Goal: Transaction & Acquisition: Purchase product/service

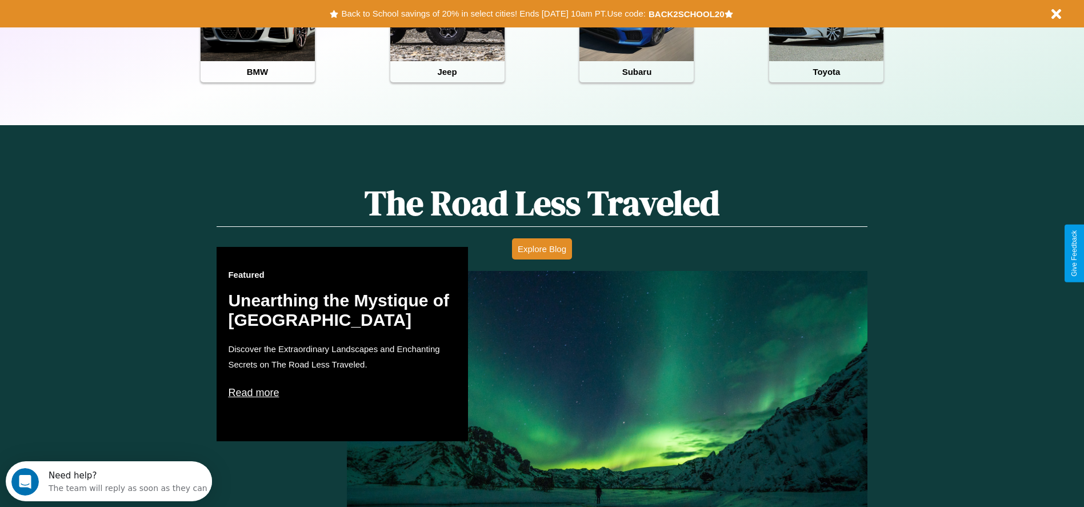
scroll to position [653, 0]
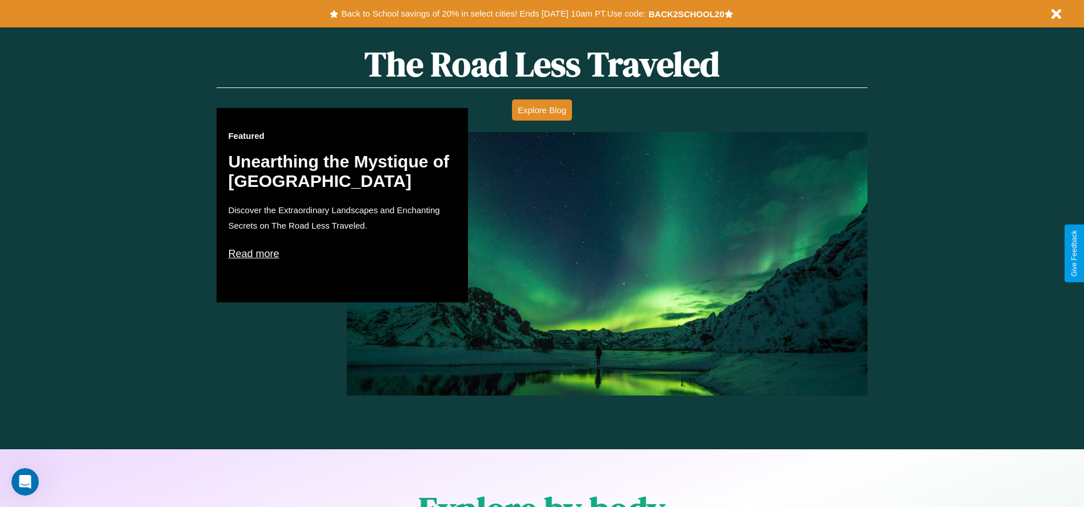
click at [342, 253] on p "Read more" at bounding box center [342, 254] width 229 height 18
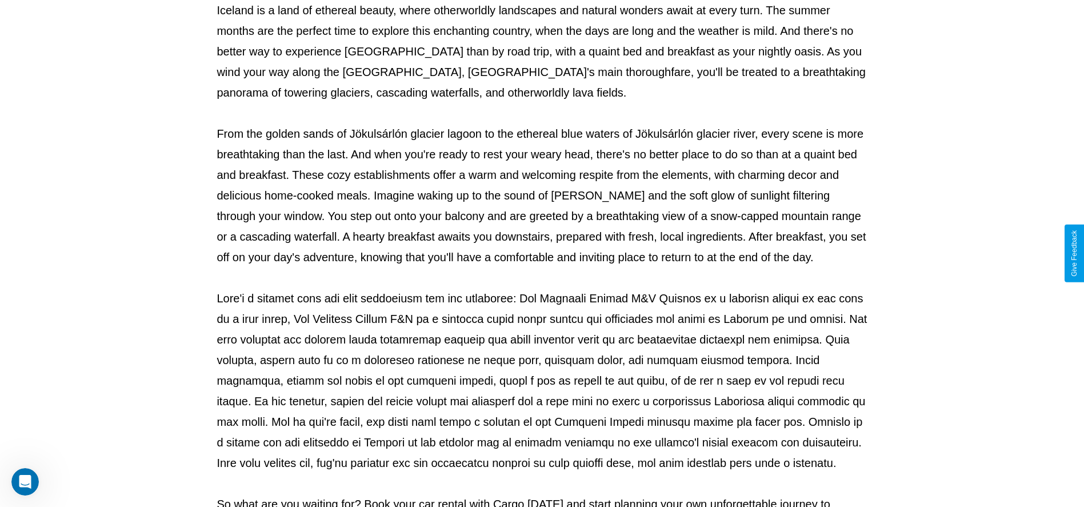
scroll to position [379, 0]
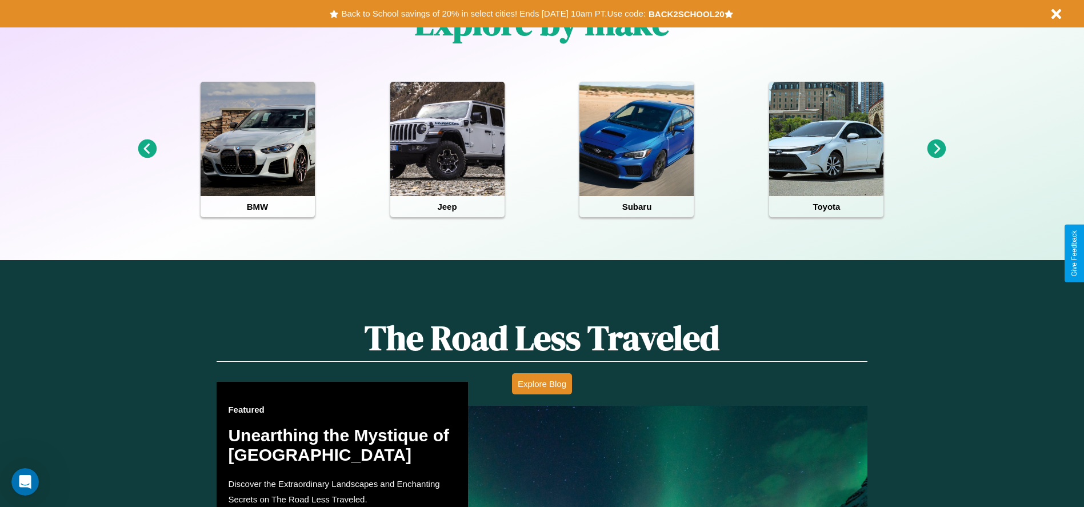
scroll to position [653, 0]
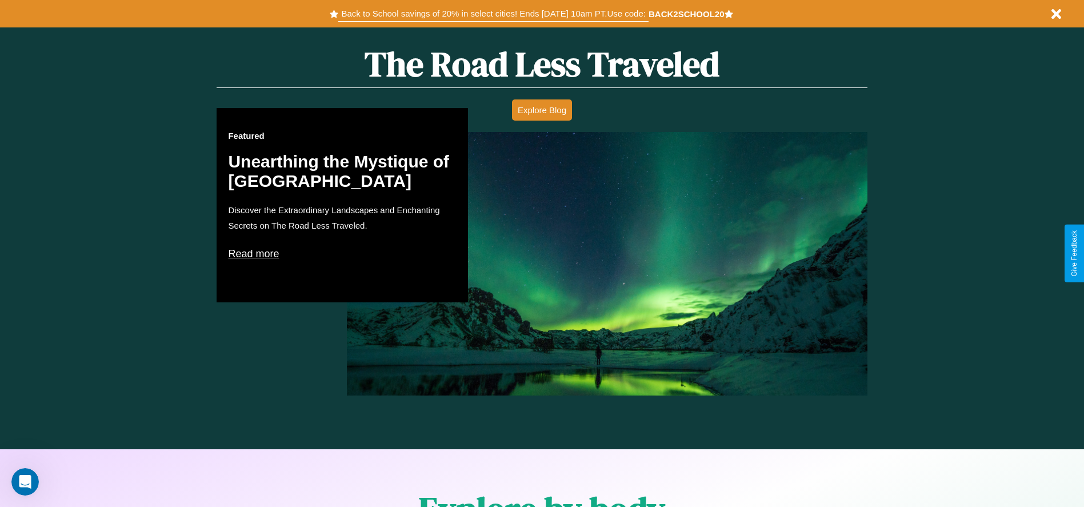
click at [493, 14] on button "Back to School savings of 20% in select cities! Ends [DATE] 10am PT. Use code:" at bounding box center [493, 14] width 310 height 16
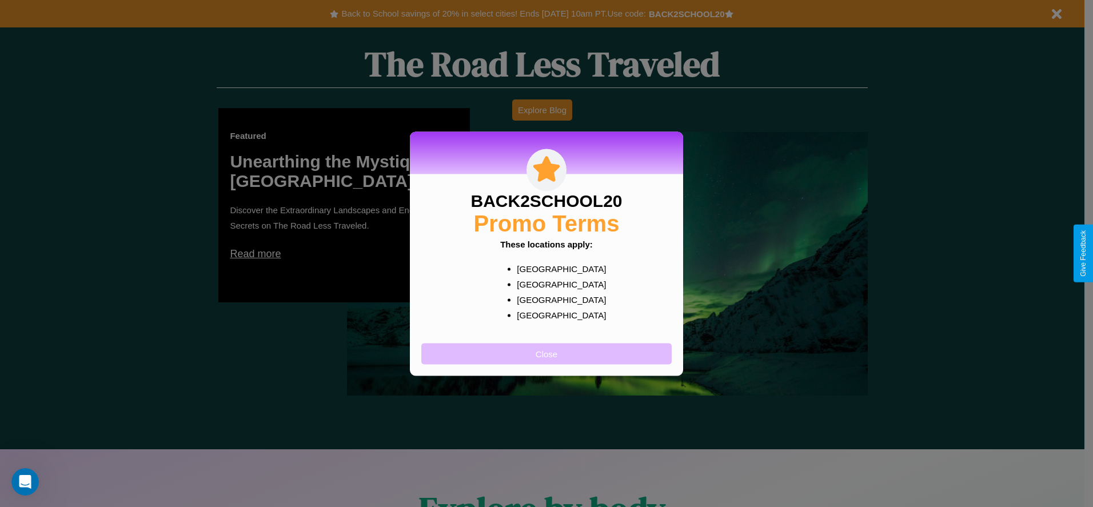
click at [546, 353] on button "Close" at bounding box center [546, 353] width 250 height 21
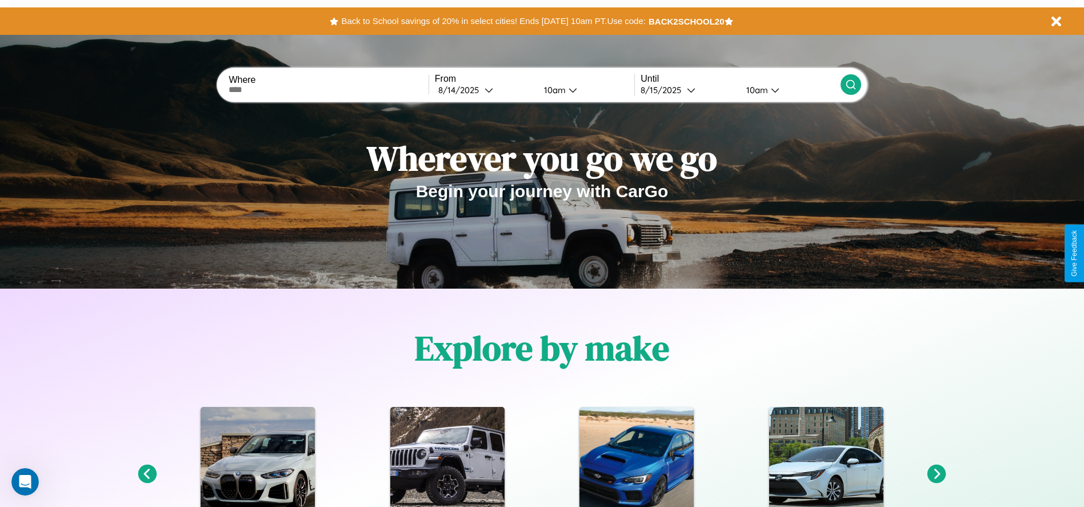
scroll to position [0, 0]
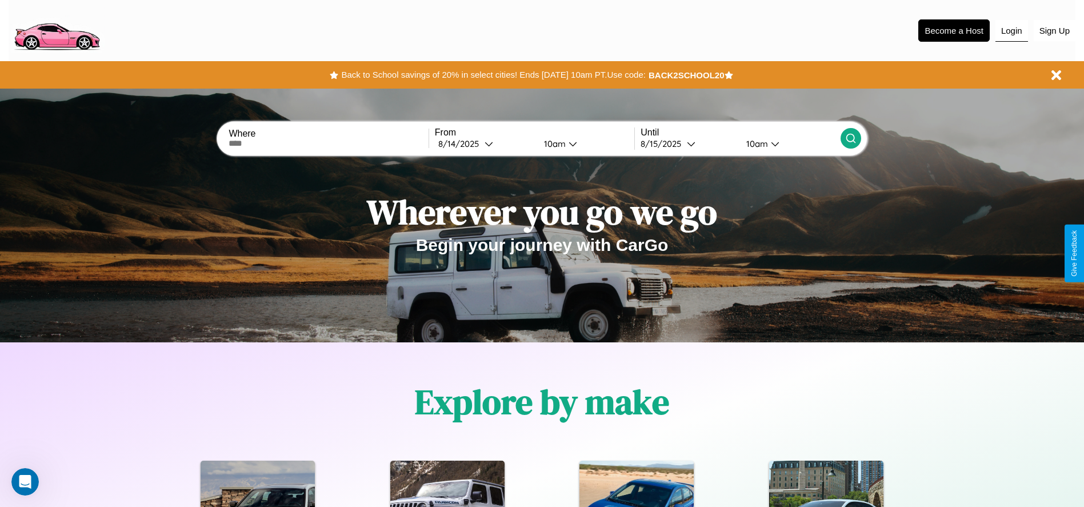
click at [1011, 30] on button "Login" at bounding box center [1011, 31] width 33 height 22
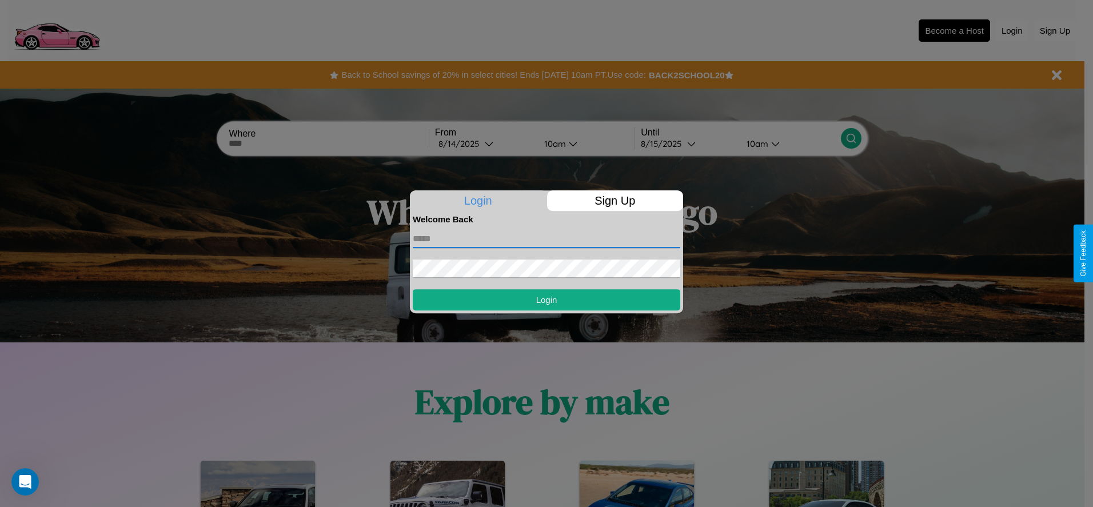
click at [546, 238] on input "text" at bounding box center [546, 239] width 267 height 18
type input "**********"
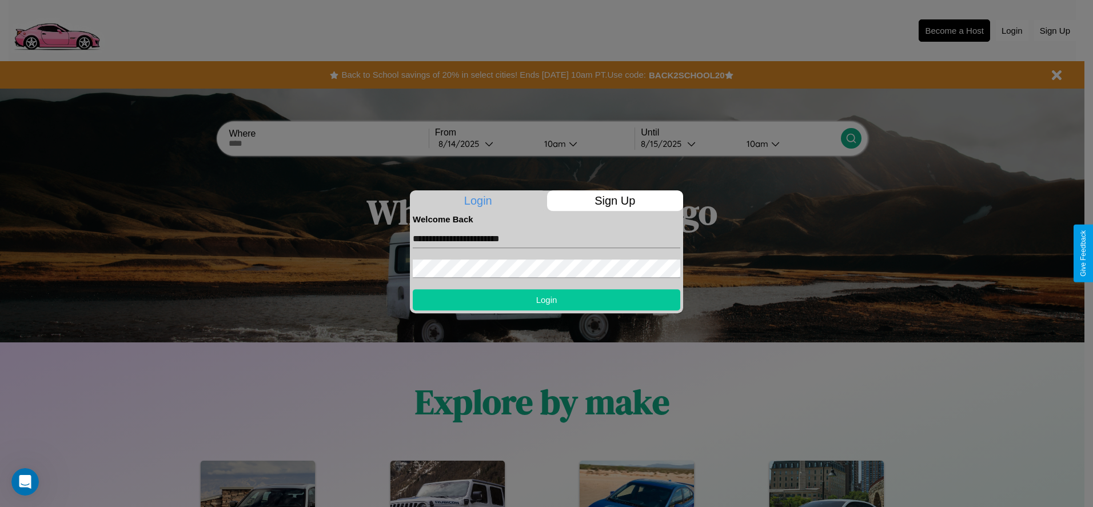
click at [546, 299] on button "Login" at bounding box center [546, 299] width 267 height 21
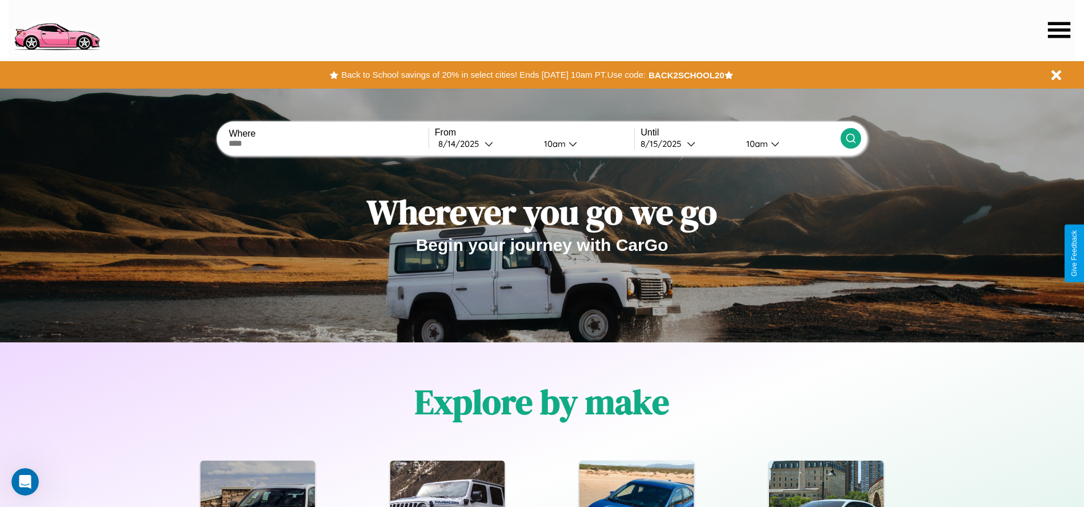
click at [329, 143] on input "text" at bounding box center [328, 143] width 199 height 9
type input "********"
click at [485, 143] on icon at bounding box center [489, 143] width 9 height 9
select select "*"
select select "****"
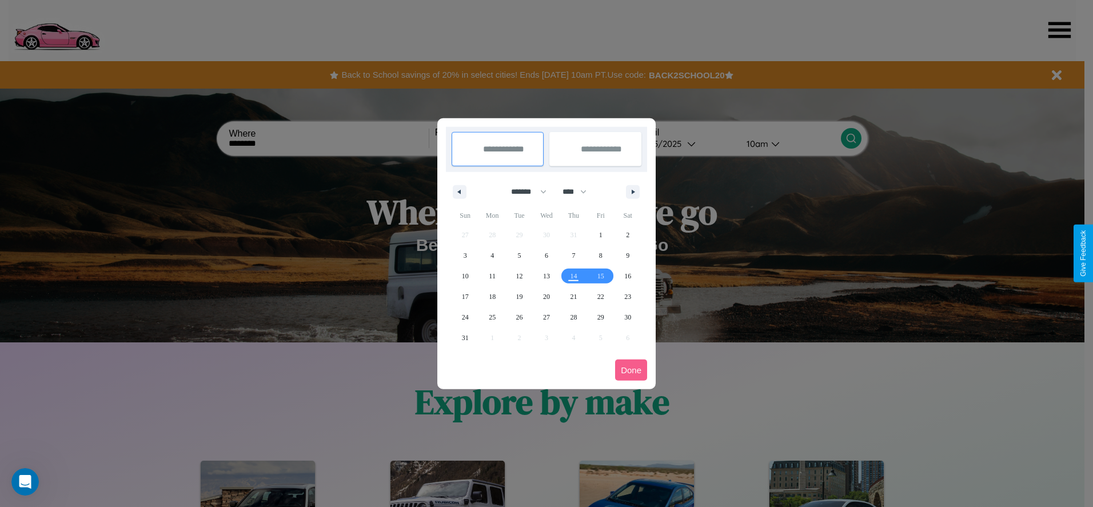
drag, startPoint x: 523, startPoint y: 191, endPoint x: 546, endPoint y: 229, distance: 44.1
click at [523, 191] on select "******* ******** ***** ***** *** **** **** ****** ********* ******* ******** **…" at bounding box center [526, 191] width 49 height 19
select select "*"
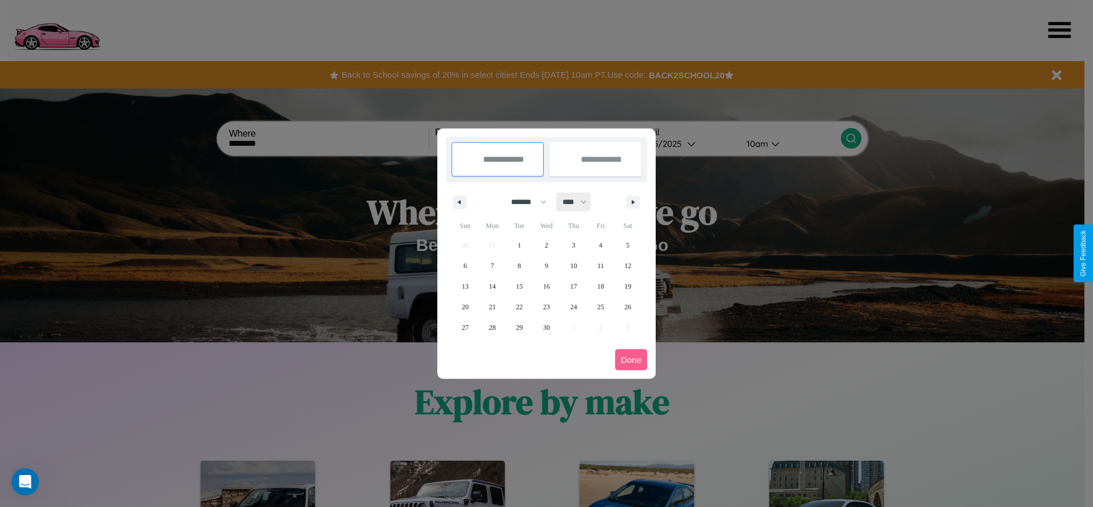
drag, startPoint x: 579, startPoint y: 202, endPoint x: 546, endPoint y: 229, distance: 43.0
click at [579, 202] on select "**** **** **** **** **** **** **** **** **** **** **** **** **** **** **** ****…" at bounding box center [574, 202] width 34 height 19
select select "****"
click at [573, 245] on span "2" at bounding box center [572, 245] width 3 height 21
type input "**********"
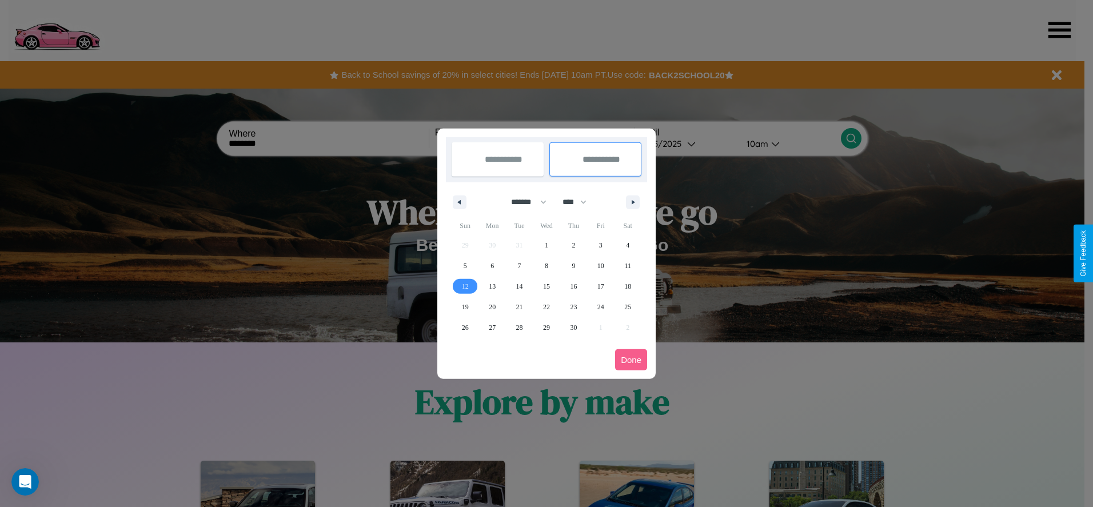
click at [465, 286] on span "12" at bounding box center [465, 286] width 7 height 21
type input "**********"
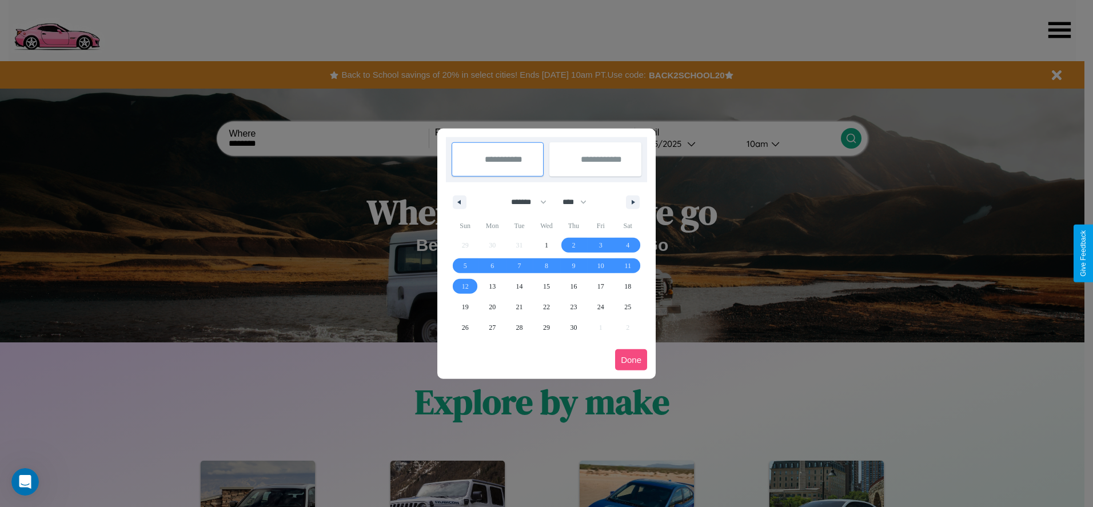
click at [631, 359] on button "Done" at bounding box center [631, 359] width 32 height 21
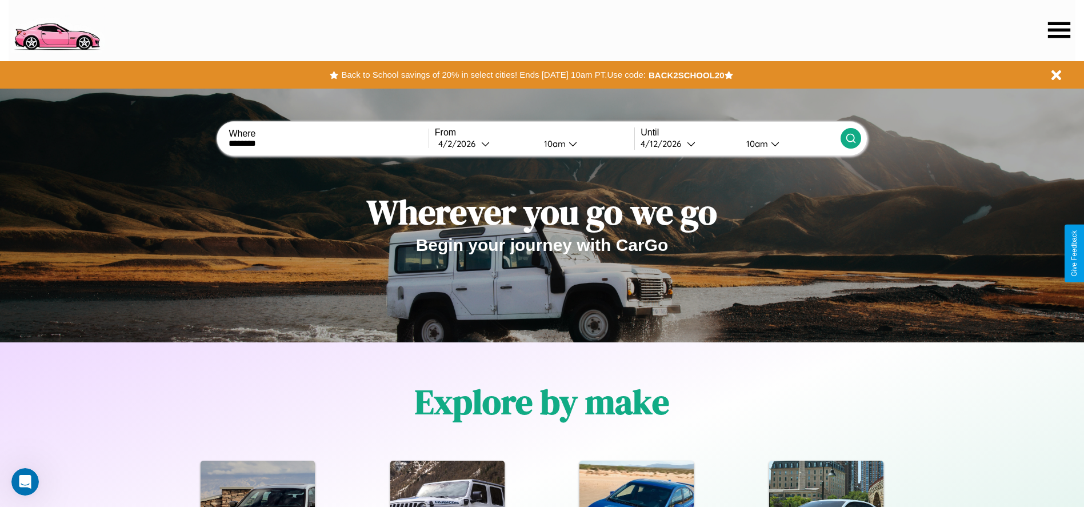
click at [850, 138] on icon at bounding box center [850, 138] width 11 height 11
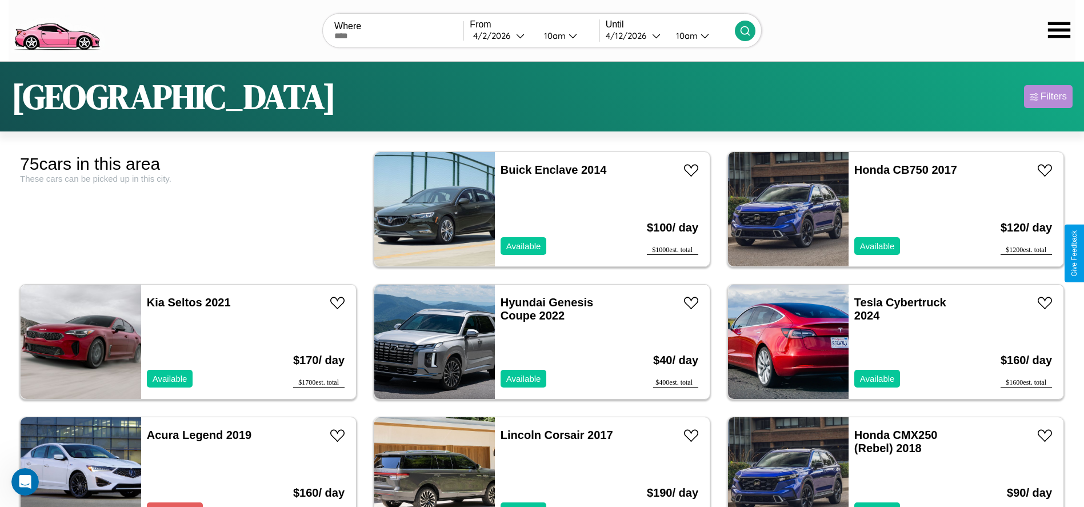
click at [1048, 97] on div "Filters" at bounding box center [1054, 96] width 26 height 11
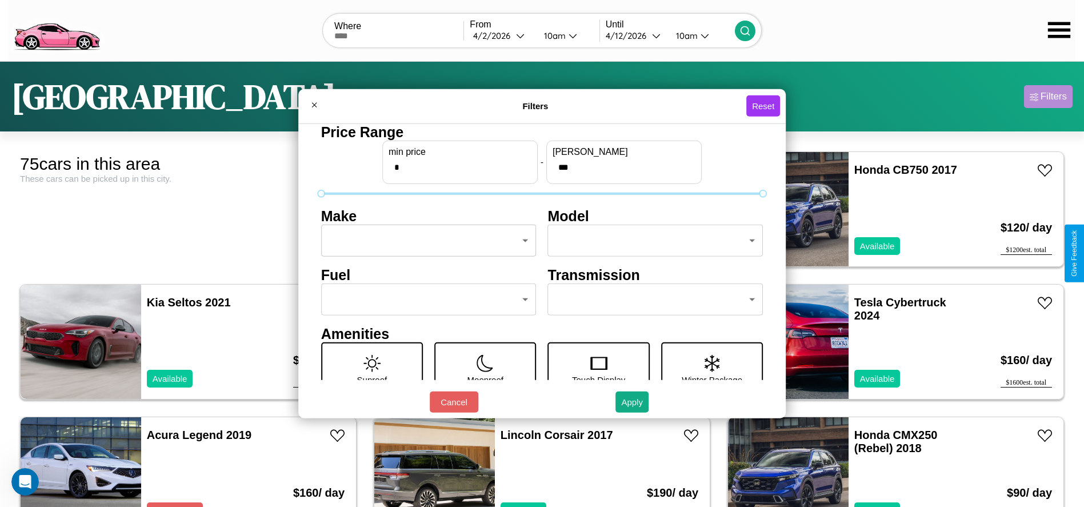
scroll to position [119, 0]
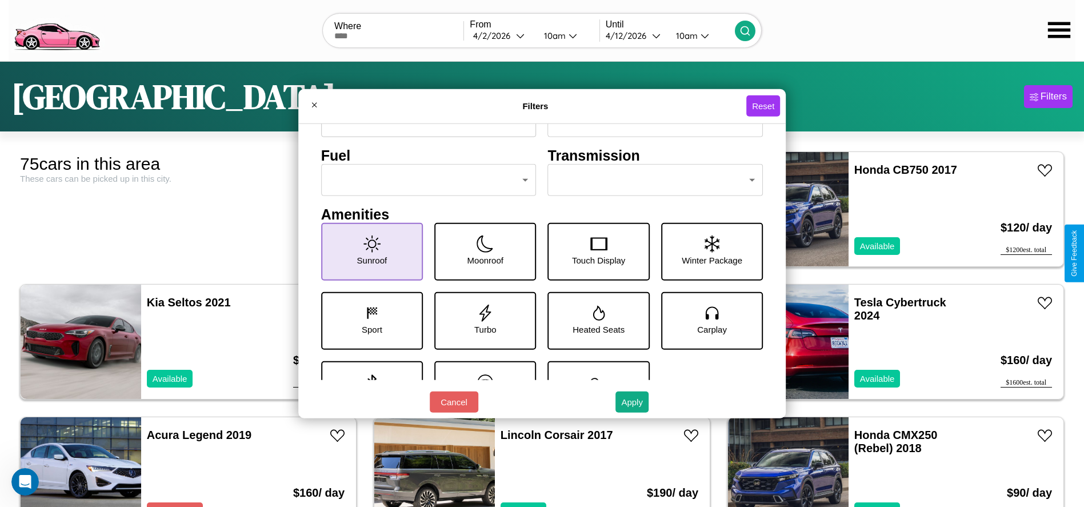
click at [369, 251] on icon at bounding box center [371, 243] width 17 height 17
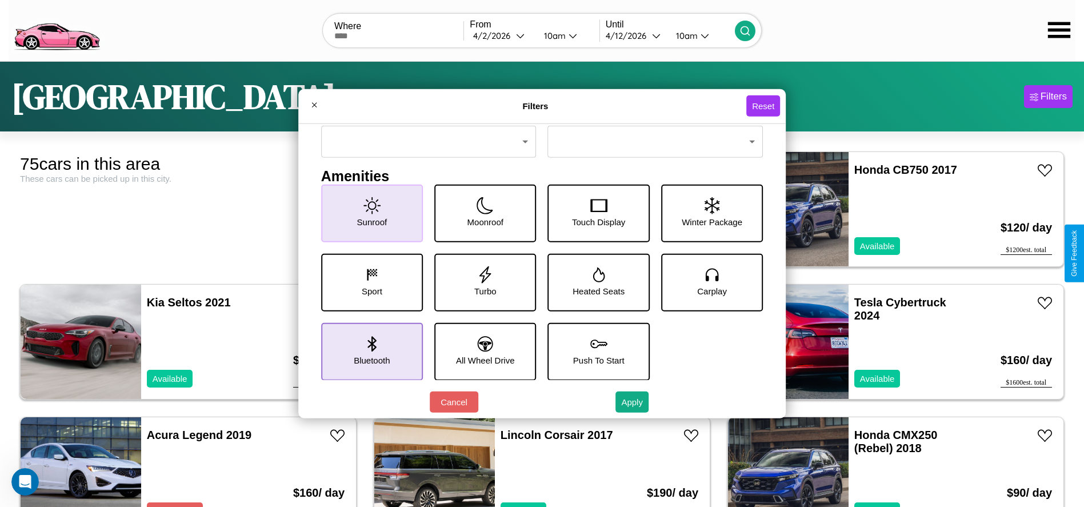
click at [369, 351] on icon at bounding box center [371, 343] width 9 height 15
click at [481, 351] on icon at bounding box center [485, 343] width 15 height 15
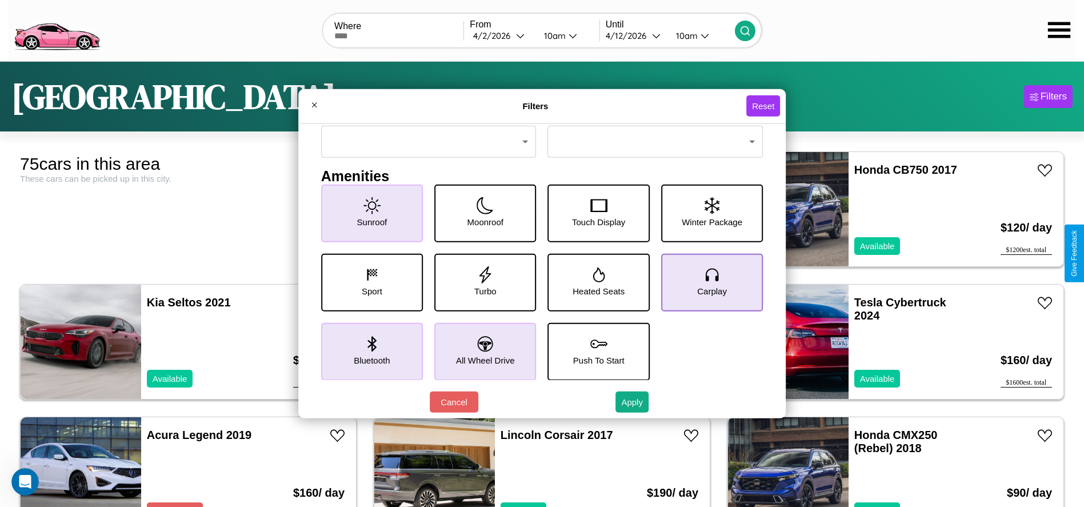
click at [706, 282] on icon at bounding box center [711, 274] width 17 height 17
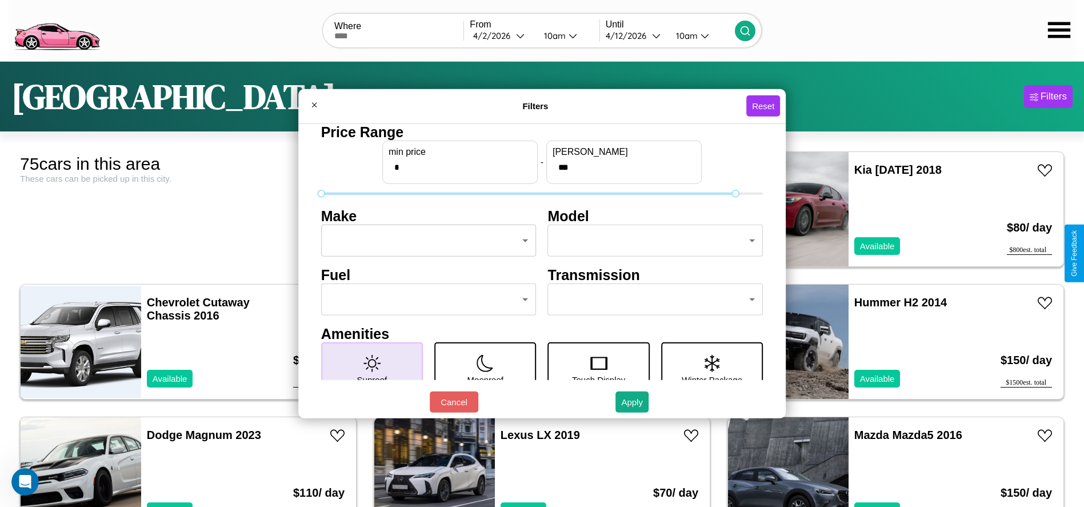
type input "***"
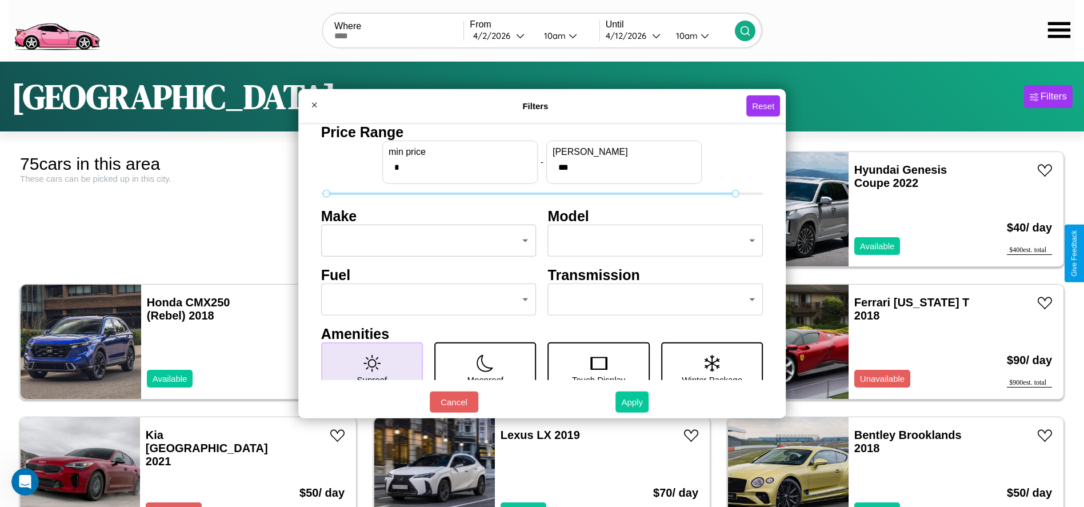
type input "*"
click at [633, 402] on button "Apply" at bounding box center [631, 401] width 33 height 21
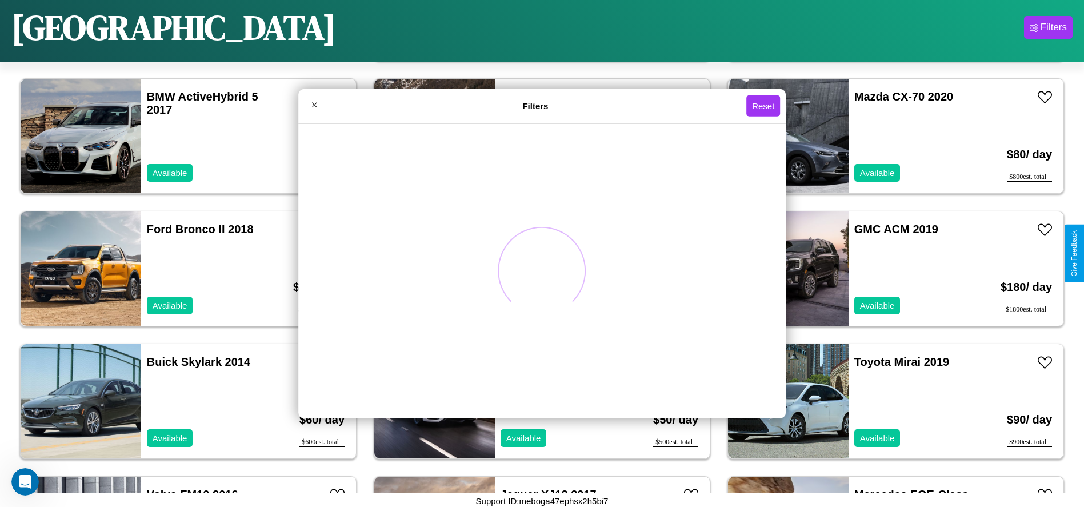
scroll to position [1453, 0]
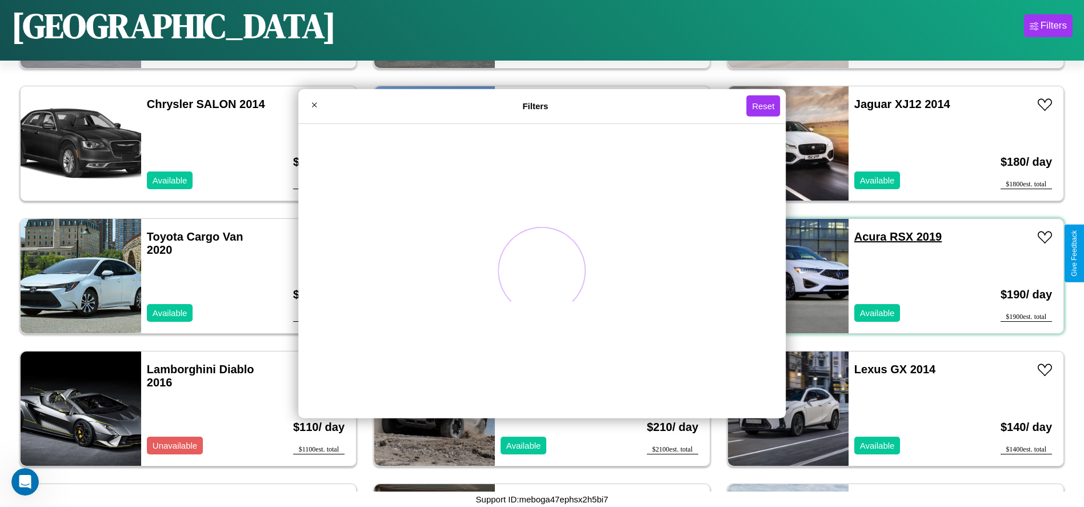
click at [863, 237] on link "Acura RSX 2019" at bounding box center [897, 236] width 87 height 13
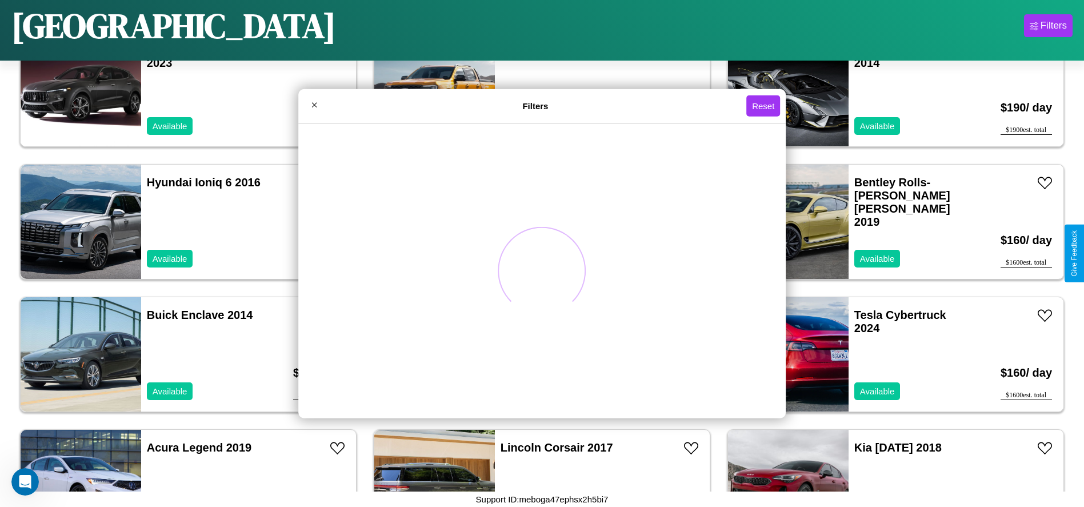
scroll to position [2249, 0]
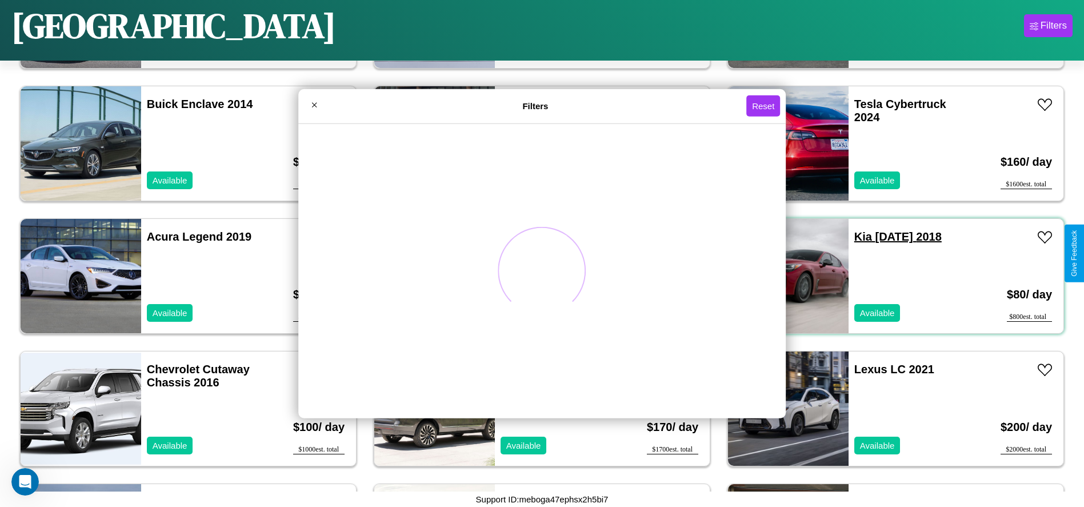
click at [856, 237] on link "Kia [DATE]" at bounding box center [897, 236] width 87 height 13
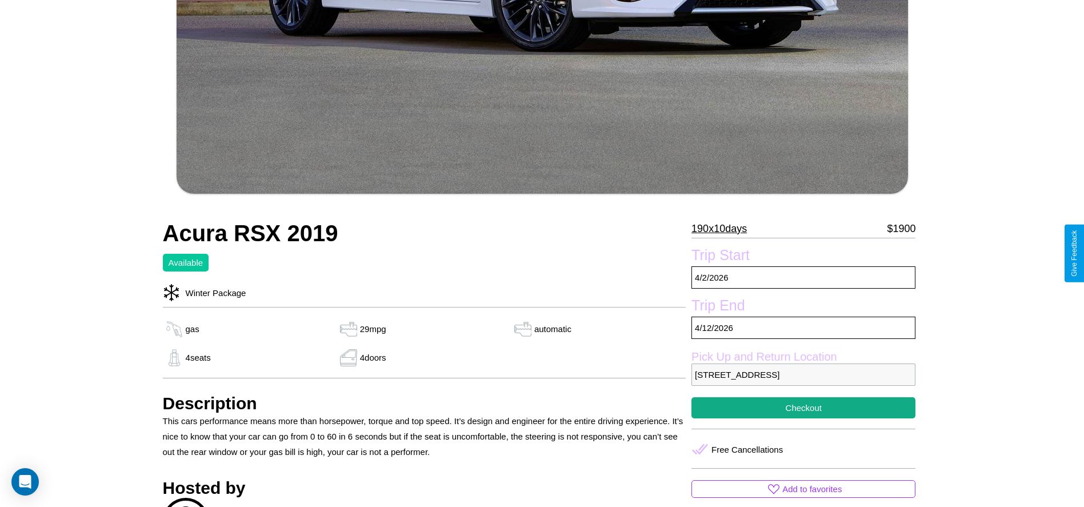
scroll to position [591, 0]
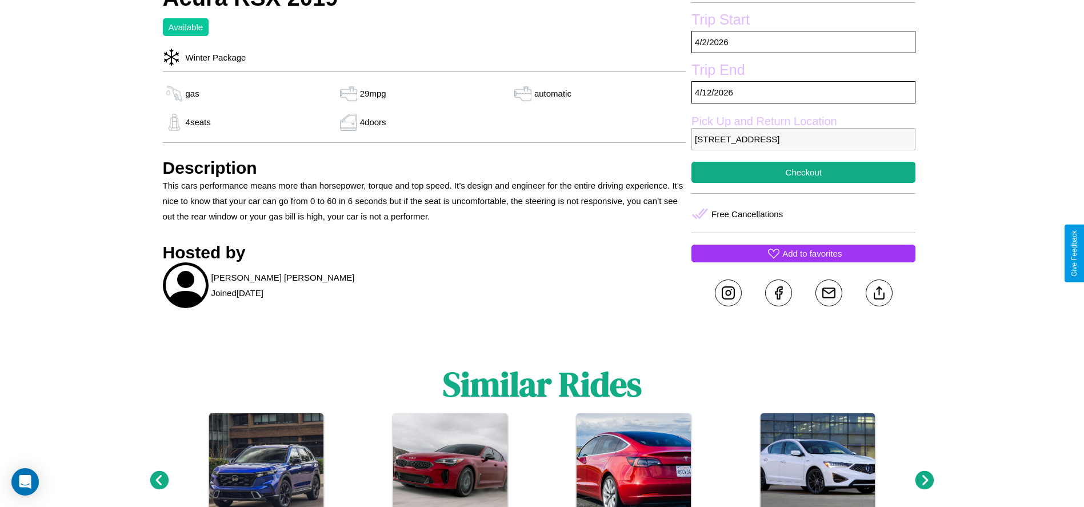
click at [803, 253] on p "Add to favorites" at bounding box center [811, 253] width 59 height 15
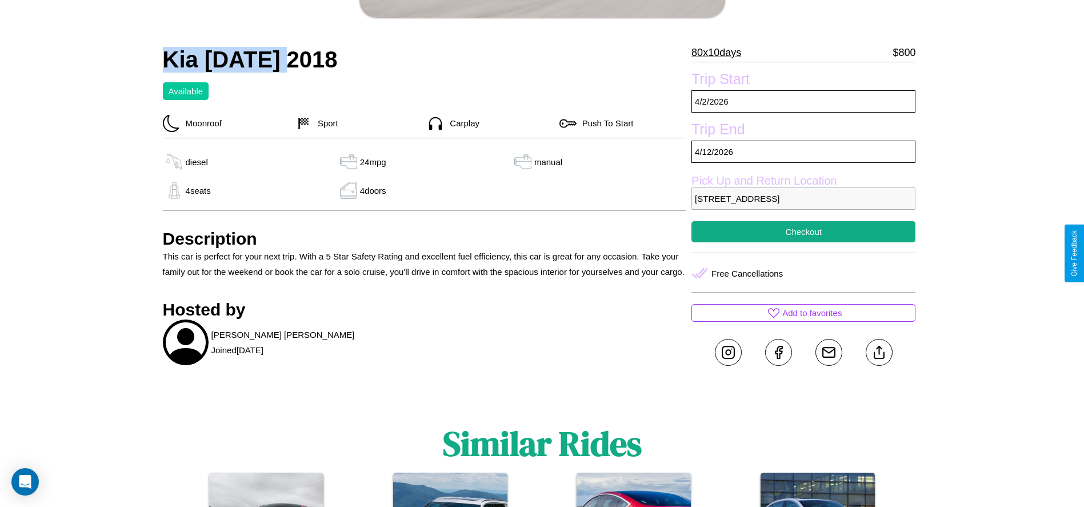
scroll to position [377, 0]
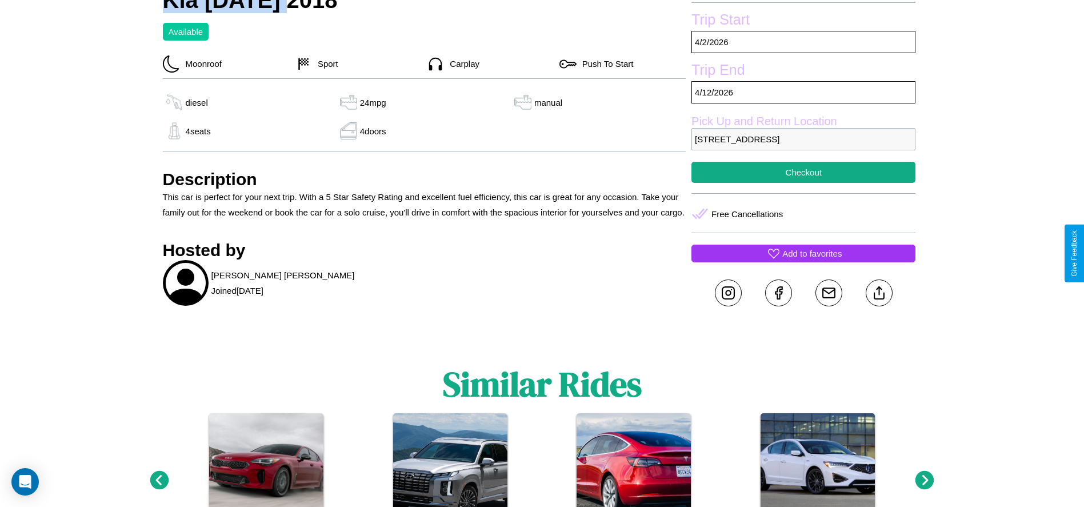
click at [803, 253] on p "Add to favorites" at bounding box center [811, 253] width 59 height 15
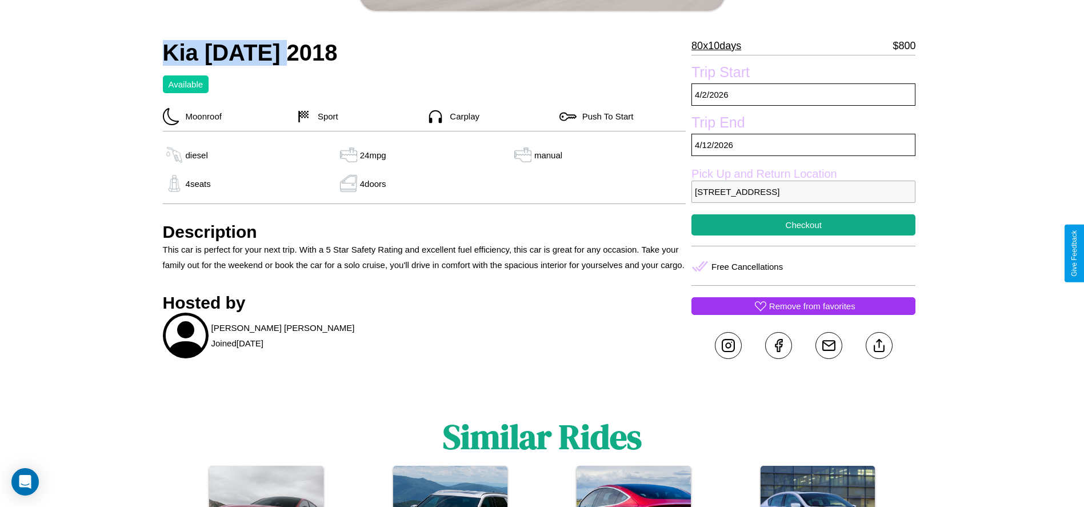
scroll to position [296, 0]
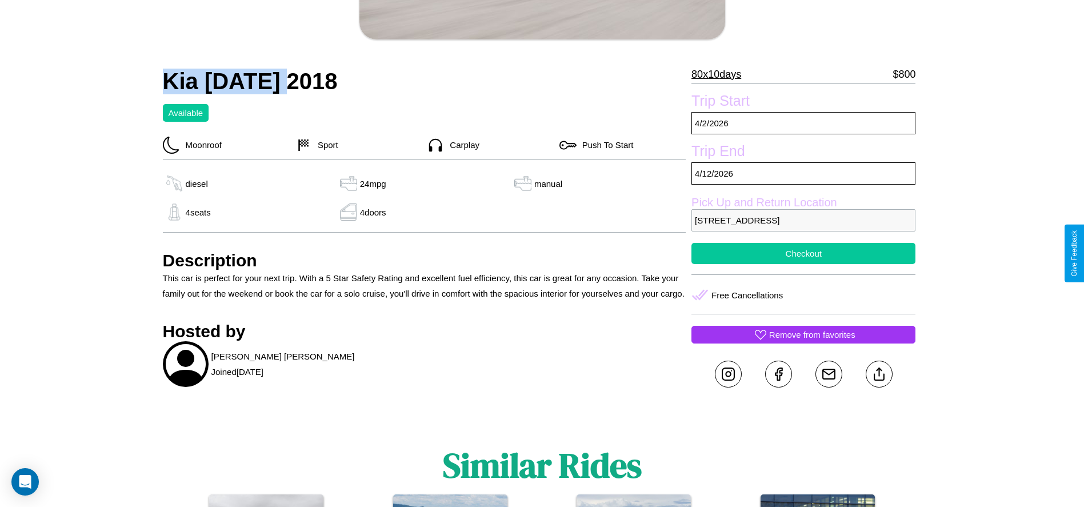
click at [803, 253] on button "Checkout" at bounding box center [803, 253] width 224 height 21
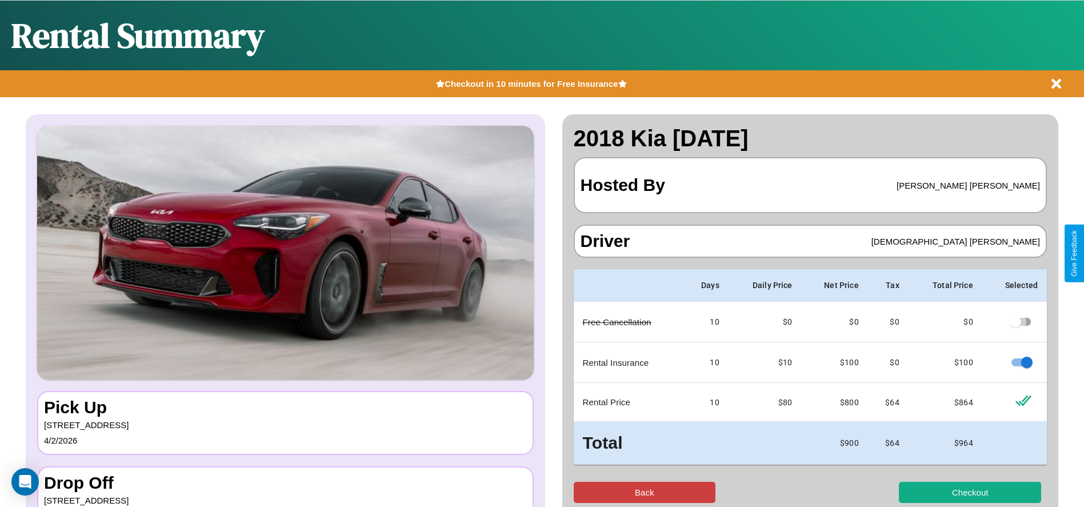
click at [644, 492] on button "Back" at bounding box center [645, 492] width 142 height 21
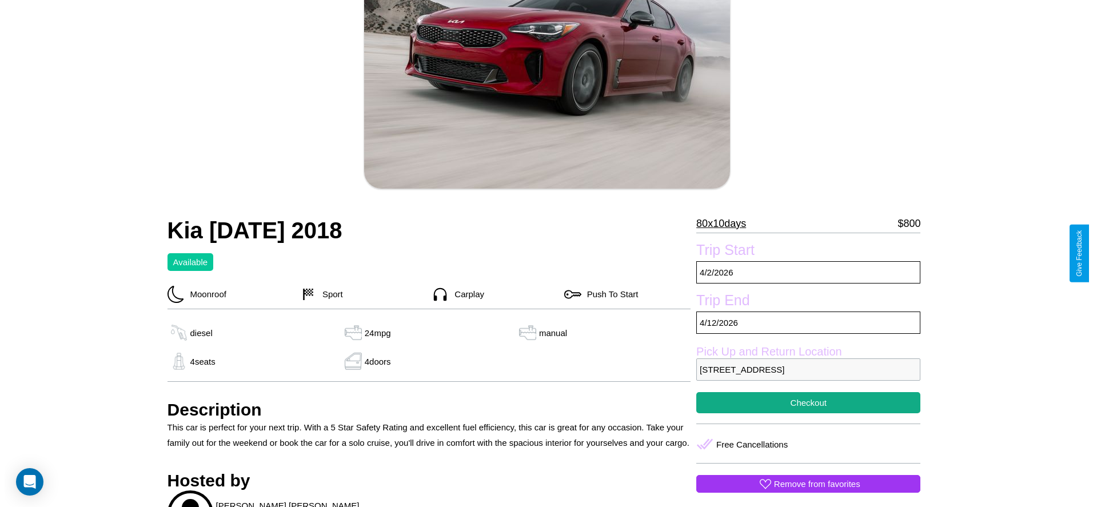
scroll to position [166, 0]
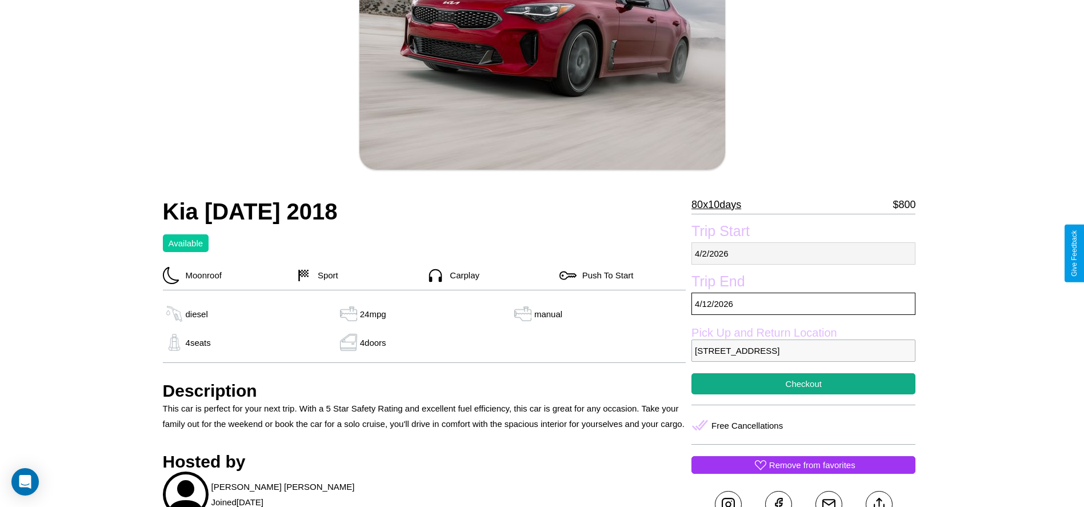
click at [803, 253] on p "4 / 2 / 2026" at bounding box center [803, 253] width 224 height 22
select select "*"
select select "****"
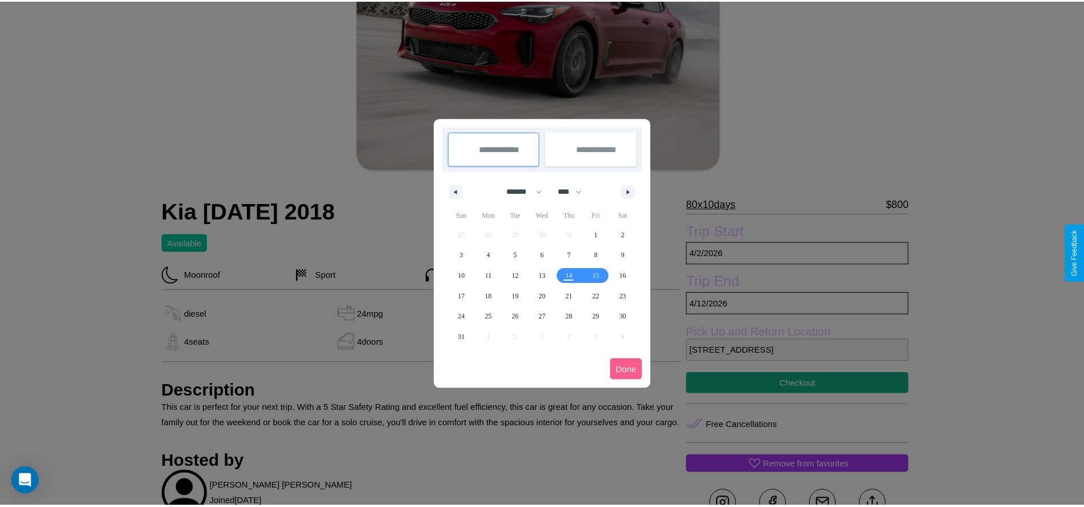
scroll to position [0, 0]
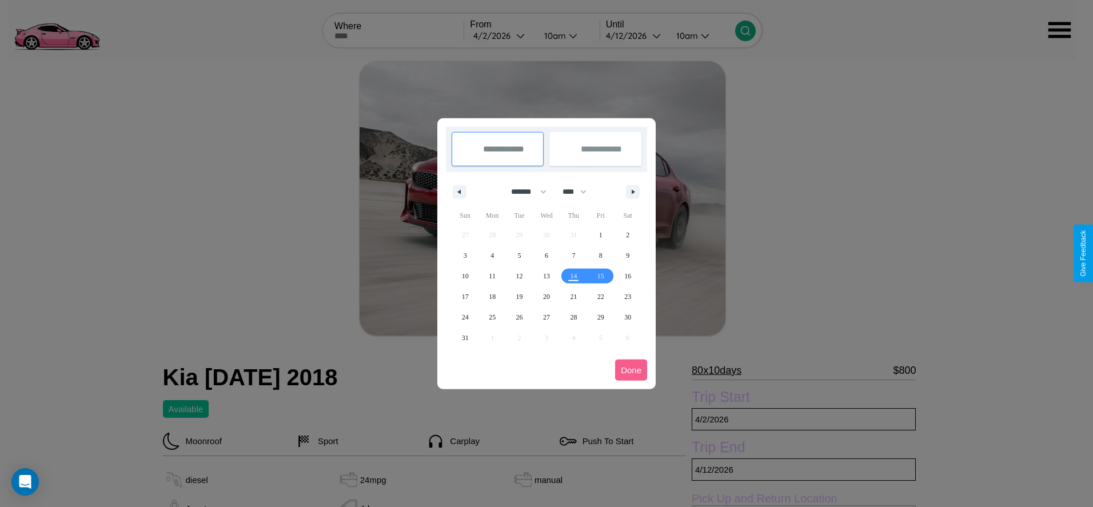
click at [502, 35] on div at bounding box center [546, 253] width 1093 height 507
